Goal: Transaction & Acquisition: Purchase product/service

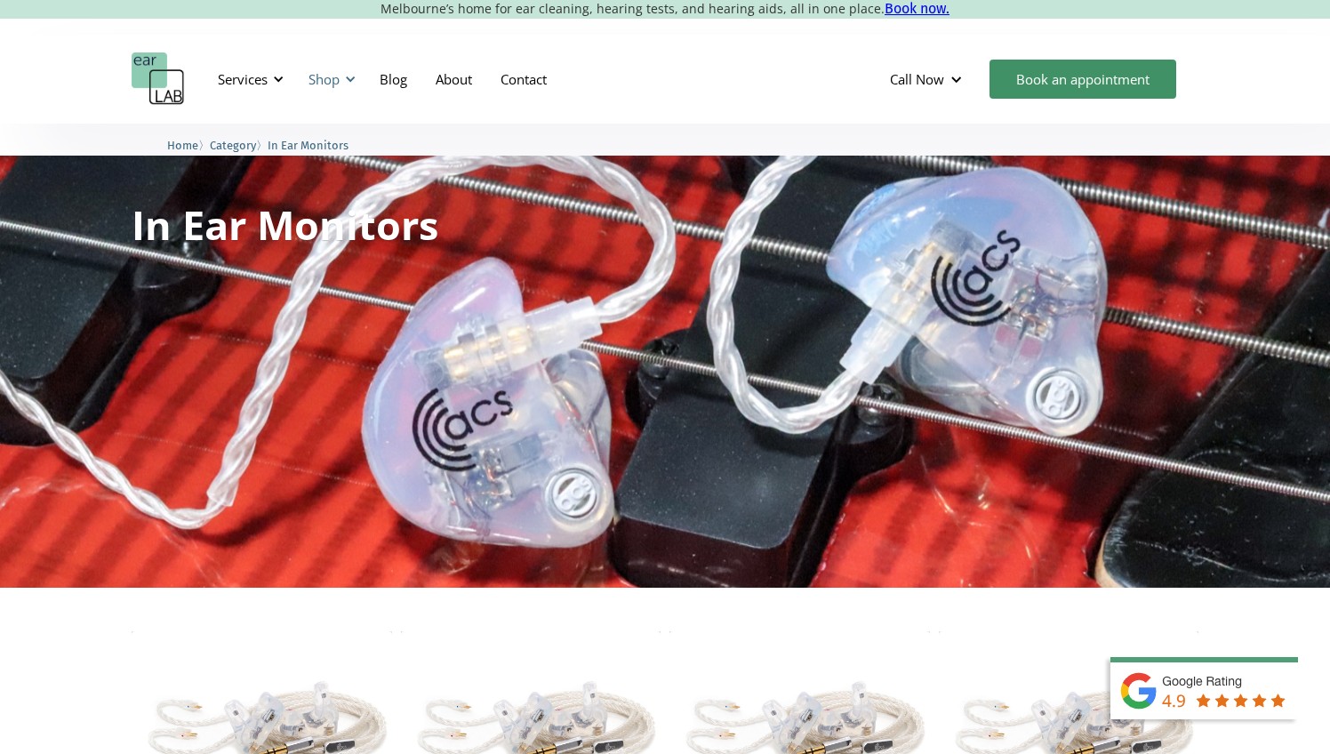
click at [325, 78] on div "Shop" at bounding box center [324, 79] width 31 height 18
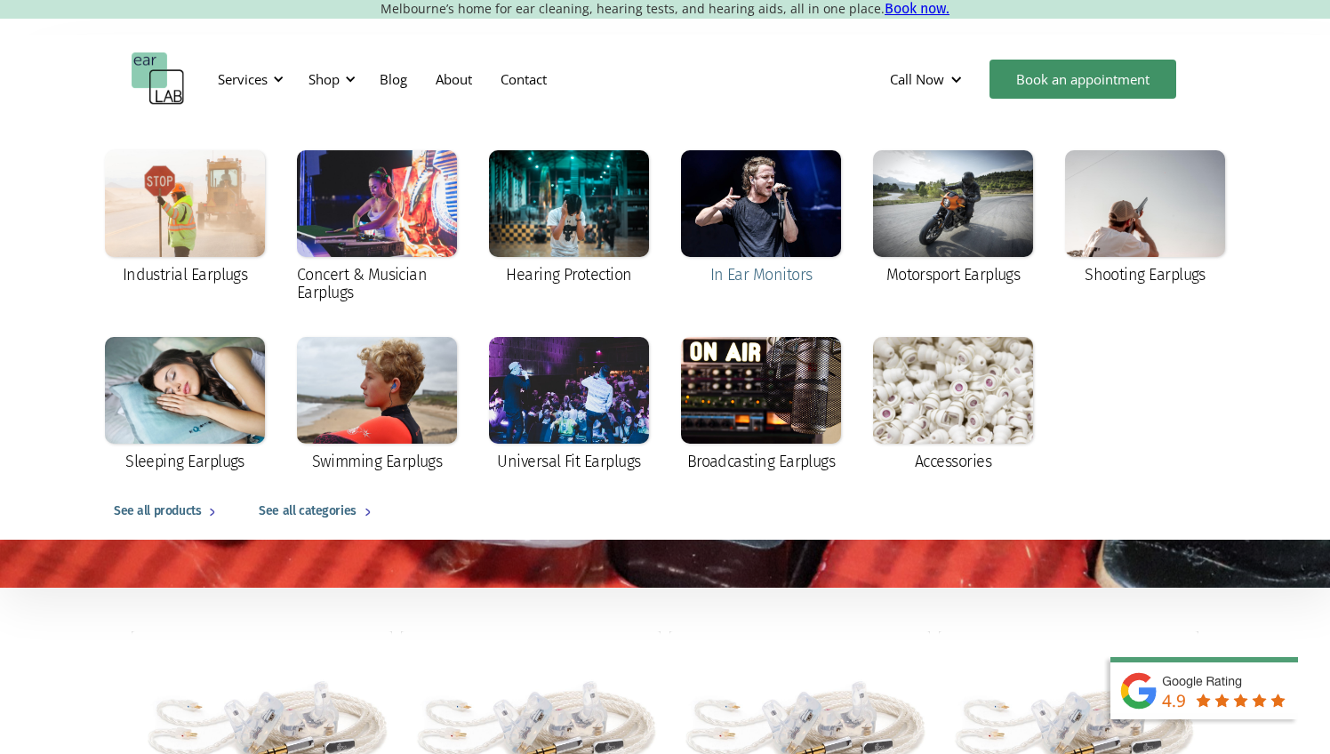
click at [730, 221] on div at bounding box center [761, 203] width 160 height 107
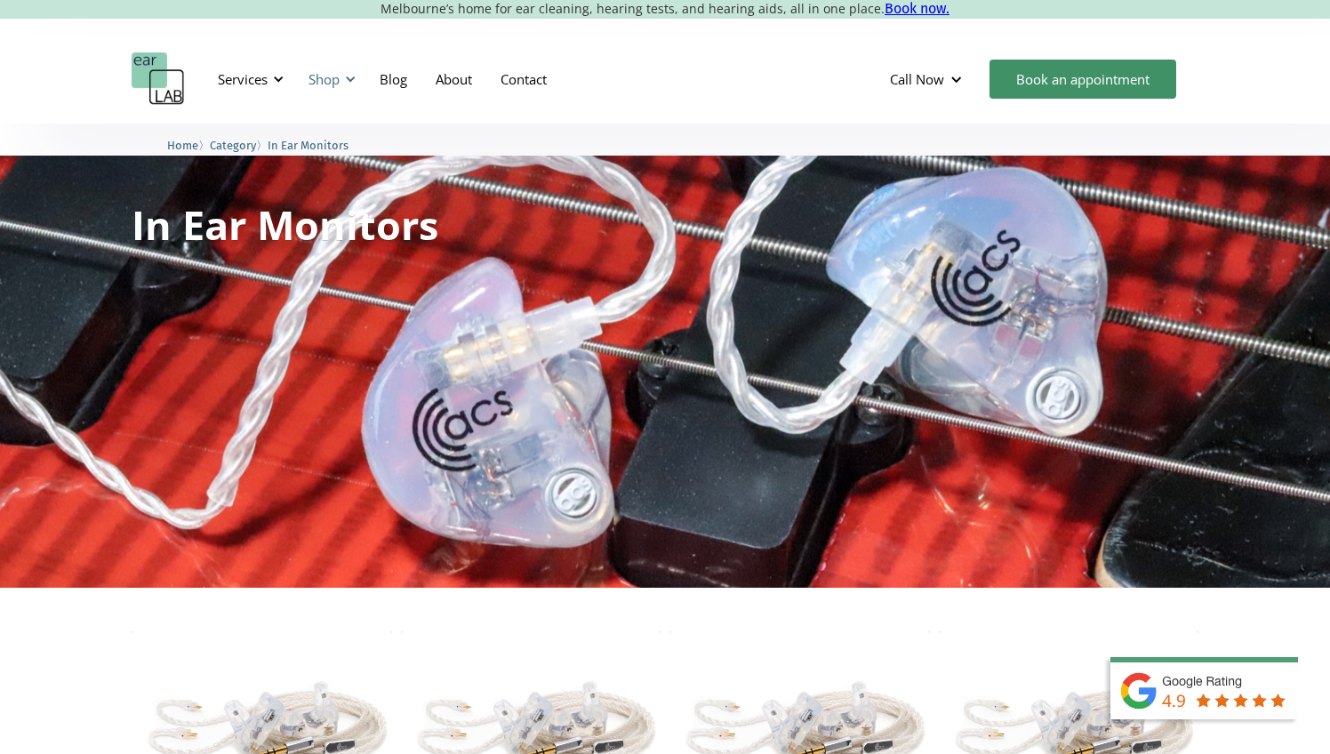
click at [351, 78] on div at bounding box center [350, 79] width 12 height 12
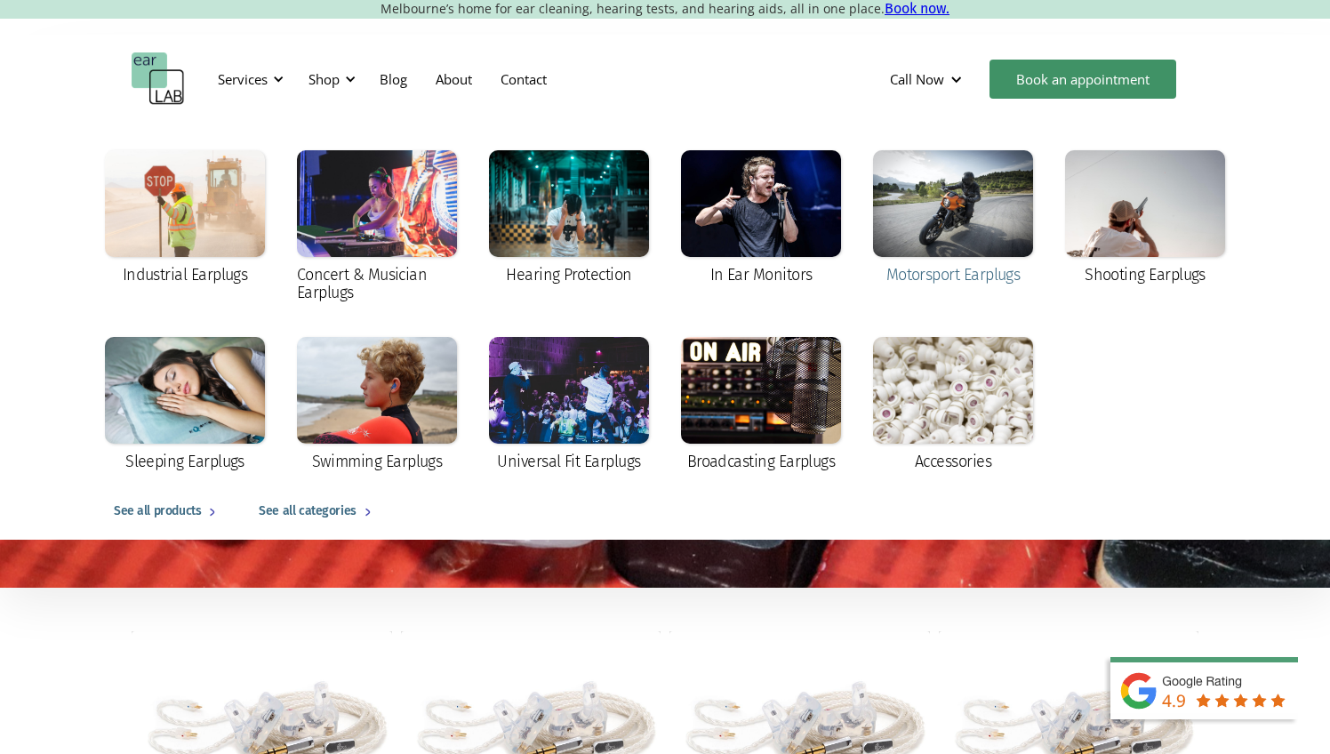
click at [932, 221] on div at bounding box center [953, 203] width 160 height 107
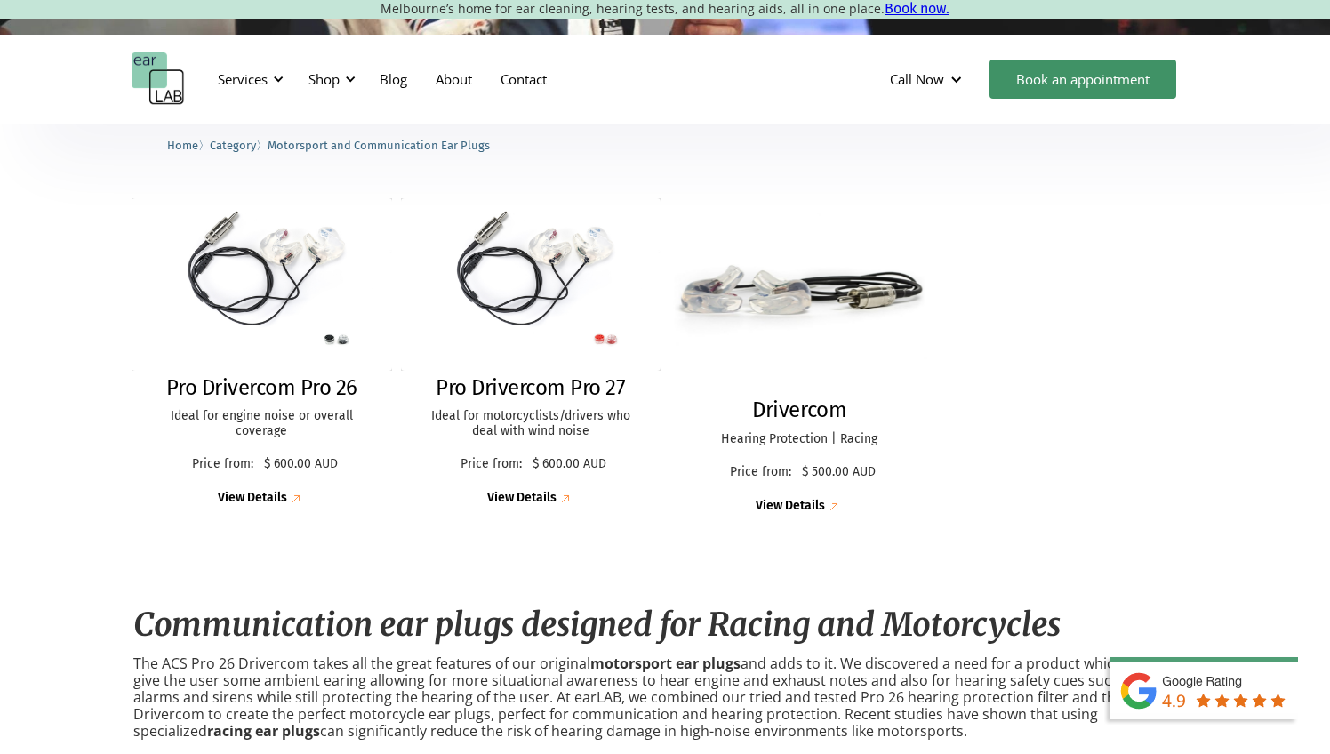
scroll to position [434, 0]
click at [787, 408] on h2 "Drivercom" at bounding box center [799, 410] width 94 height 26
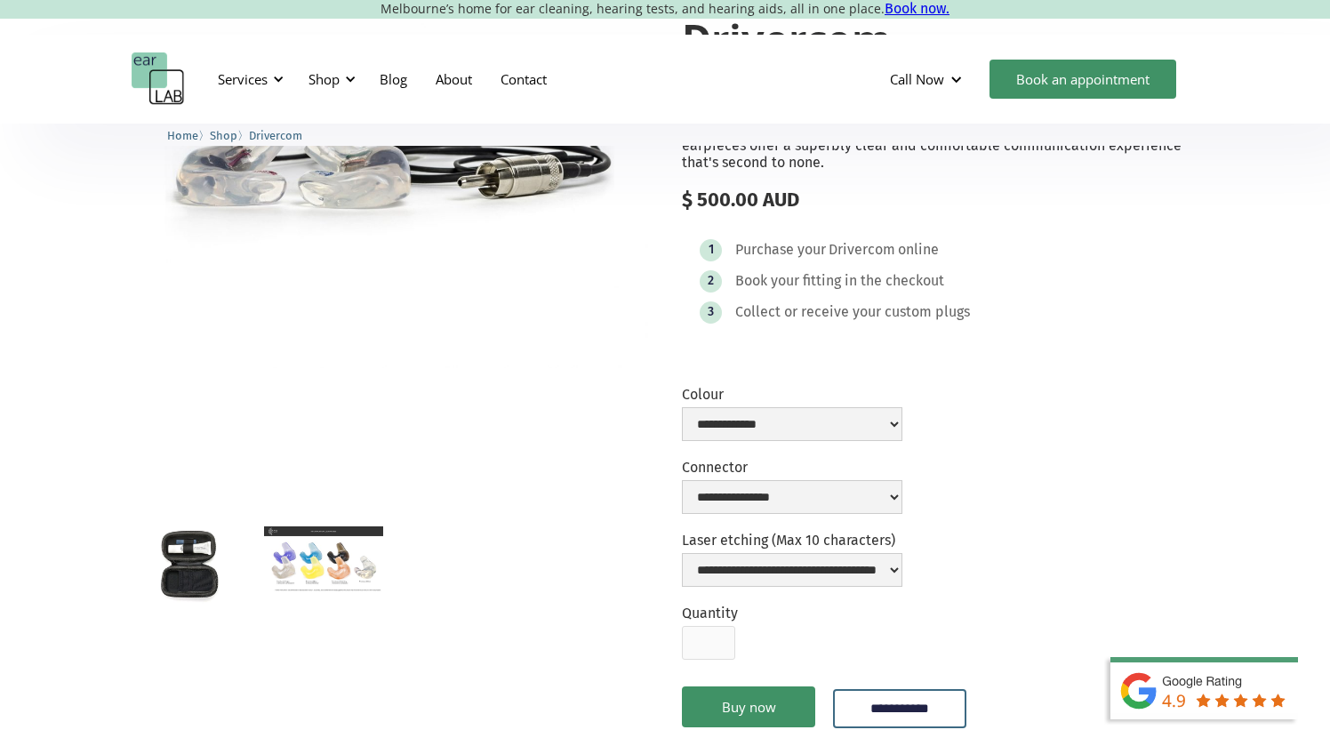
scroll to position [223, 0]
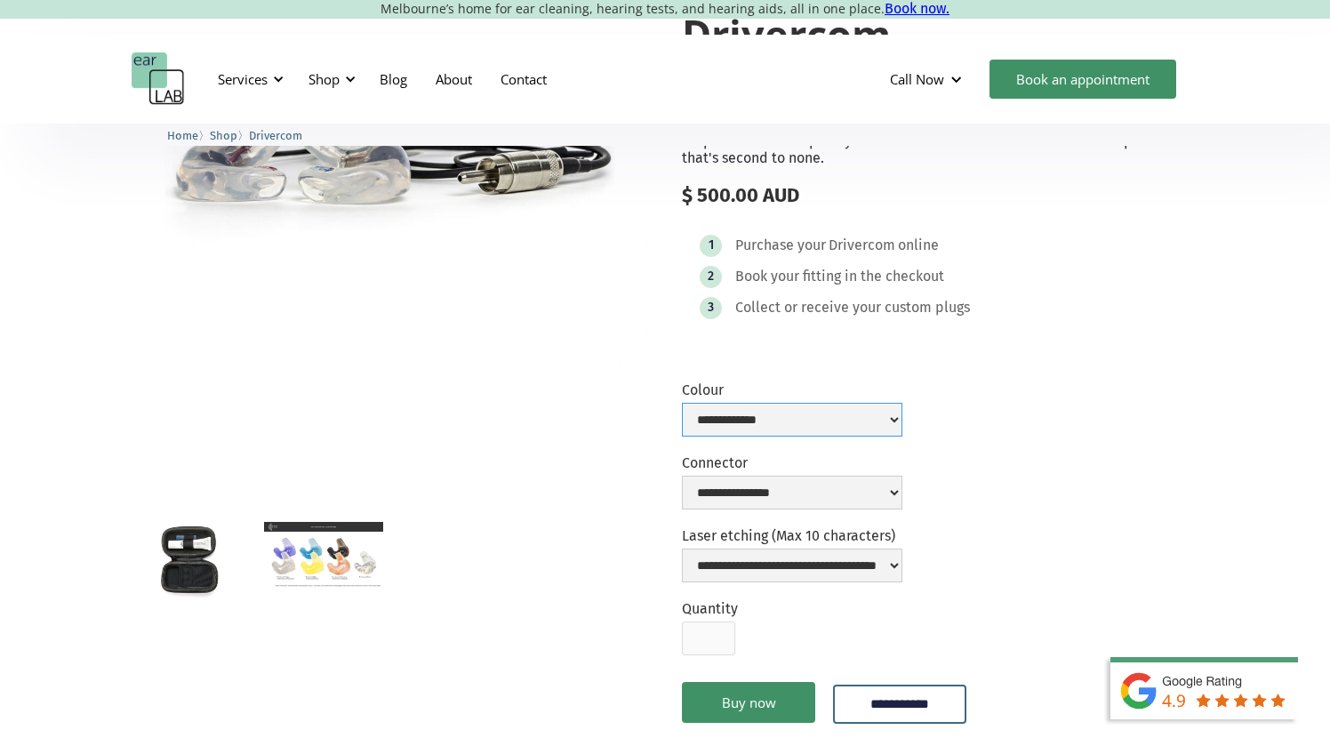
select select "**********"
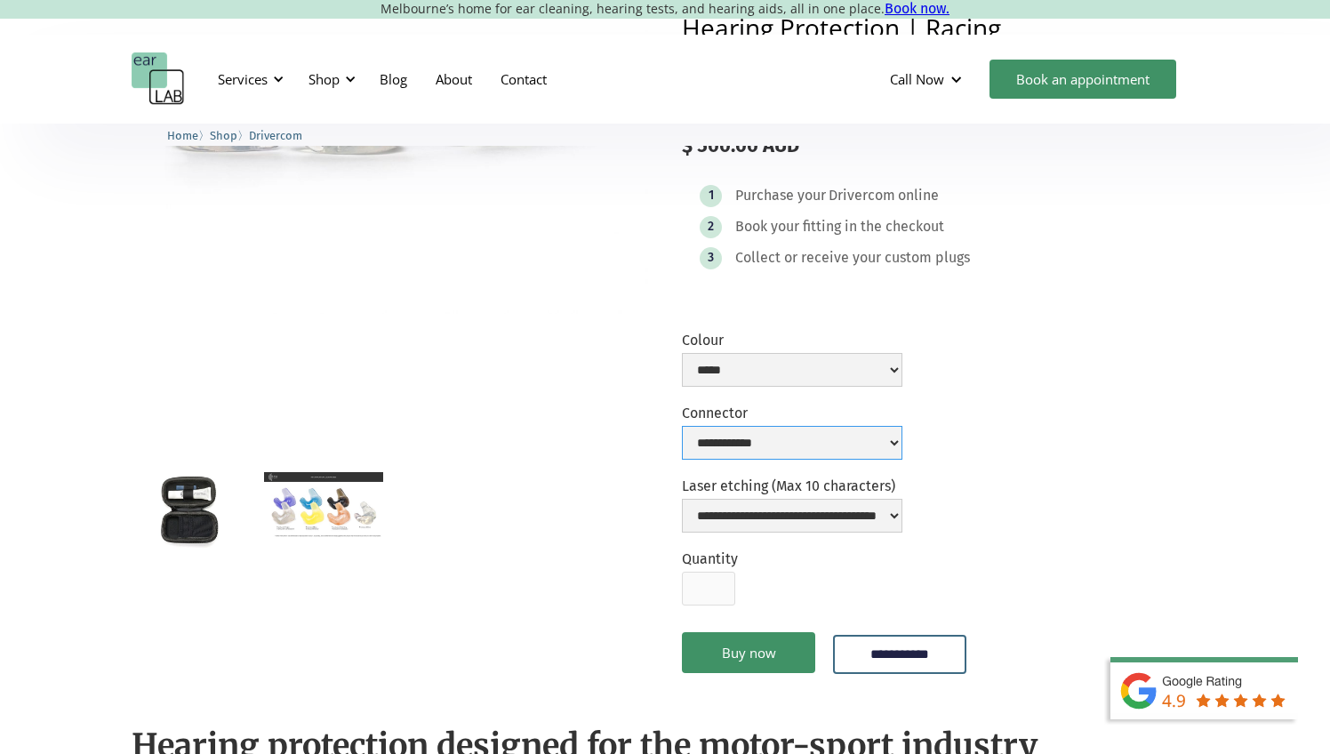
scroll to position [293, 0]
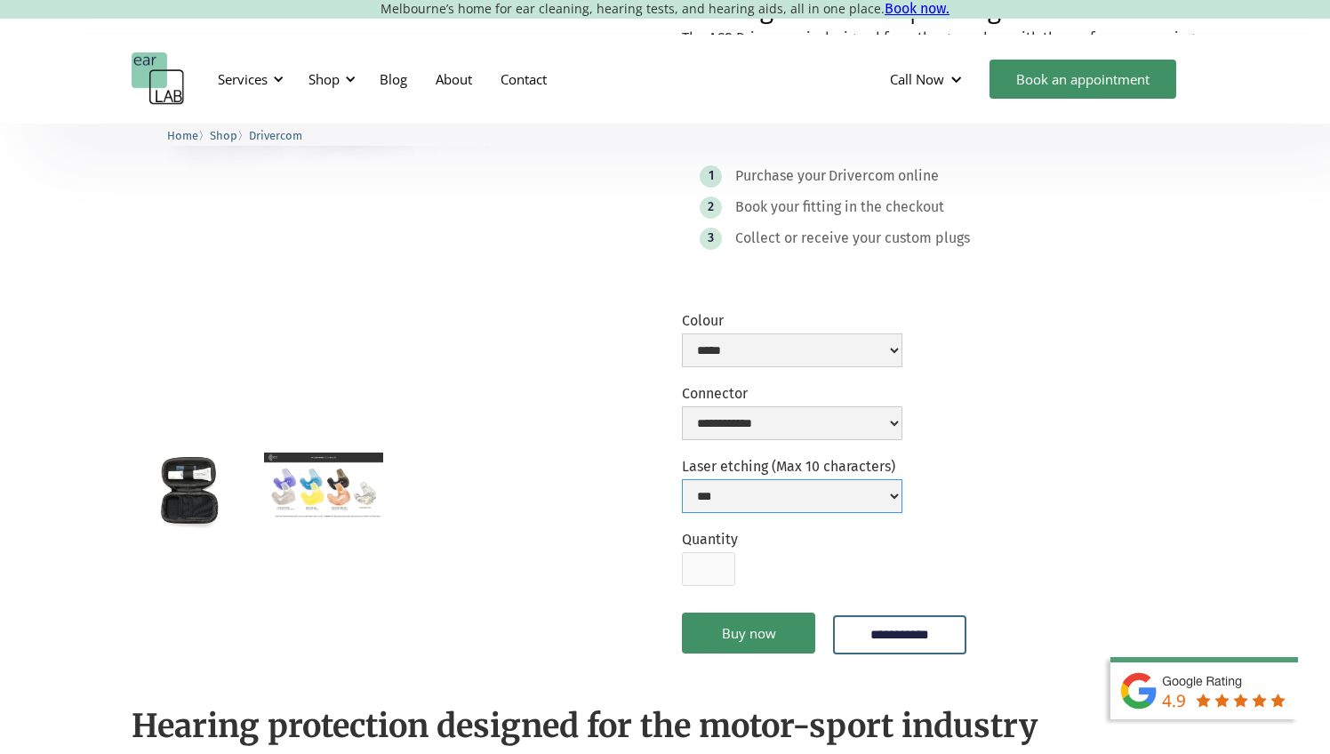
select select "**********"
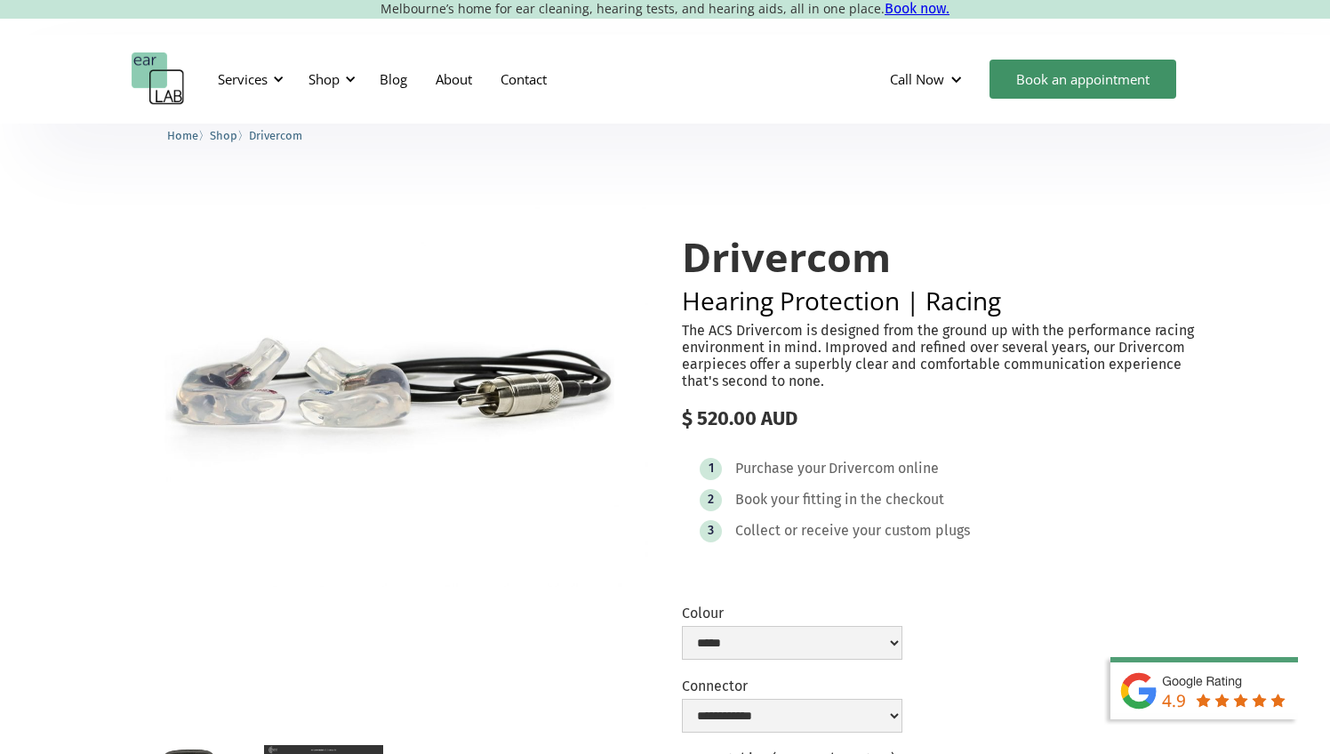
scroll to position [0, 0]
